Goal: Task Accomplishment & Management: Manage account settings

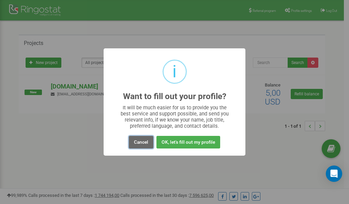
click at [141, 141] on button "Cancel" at bounding box center [141, 142] width 25 height 13
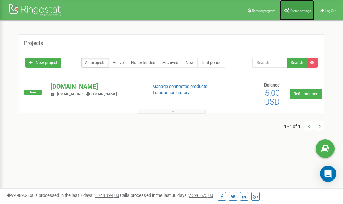
click at [294, 12] on span "Profile settings" at bounding box center [301, 11] width 21 height 4
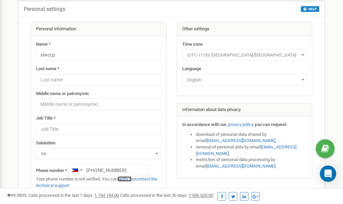
click at [127, 178] on link "verify it" at bounding box center [125, 178] width 14 height 5
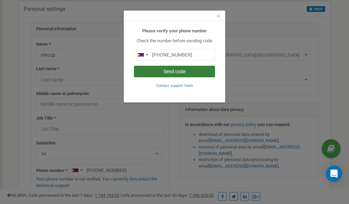
click at [176, 73] on button "Send code" at bounding box center [174, 72] width 81 height 12
